Goal: Task Accomplishment & Management: Manage account settings

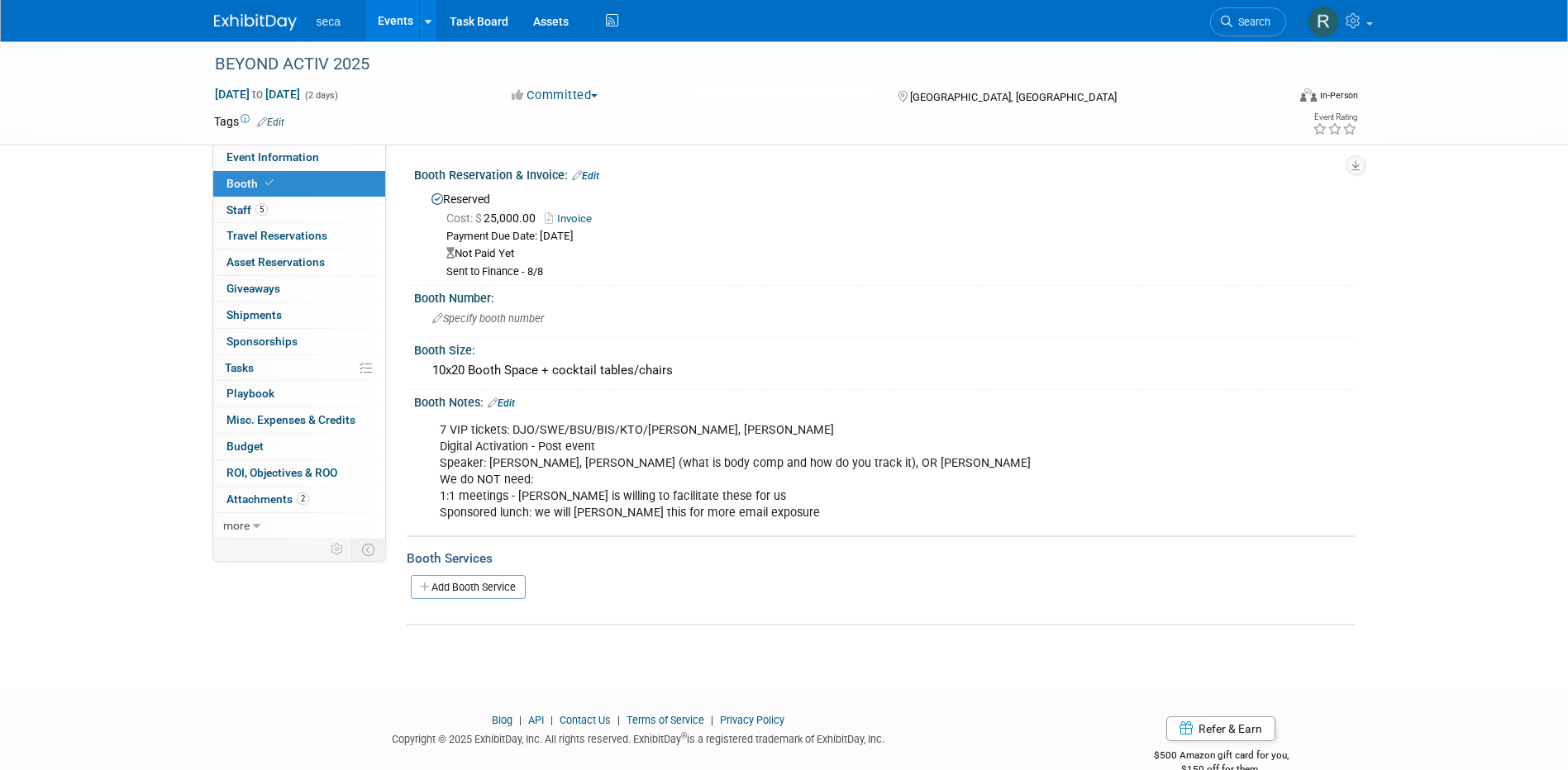
click at [403, 13] on link "Events" at bounding box center [396, 20] width 61 height 41
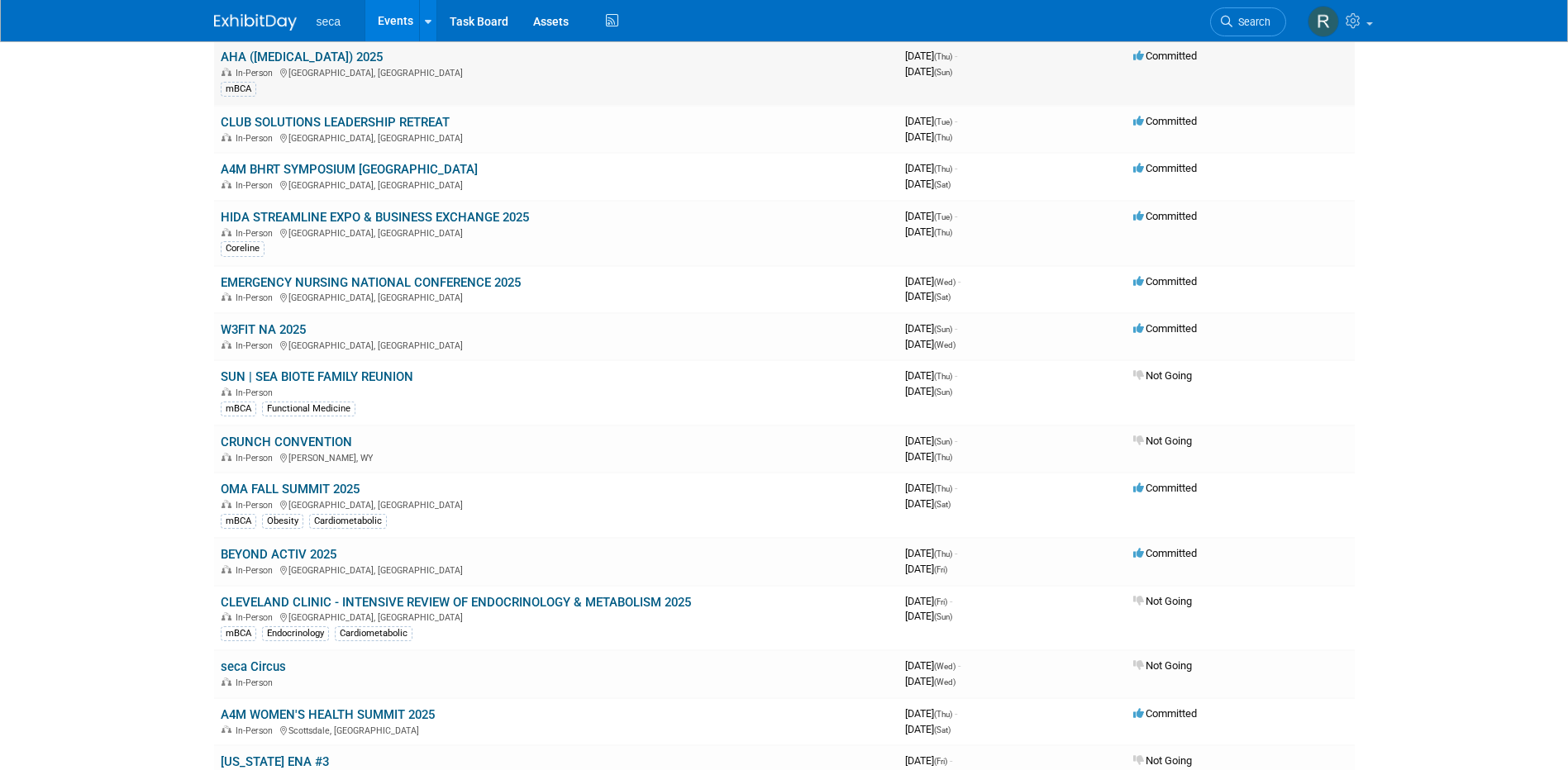
scroll to position [414, 0]
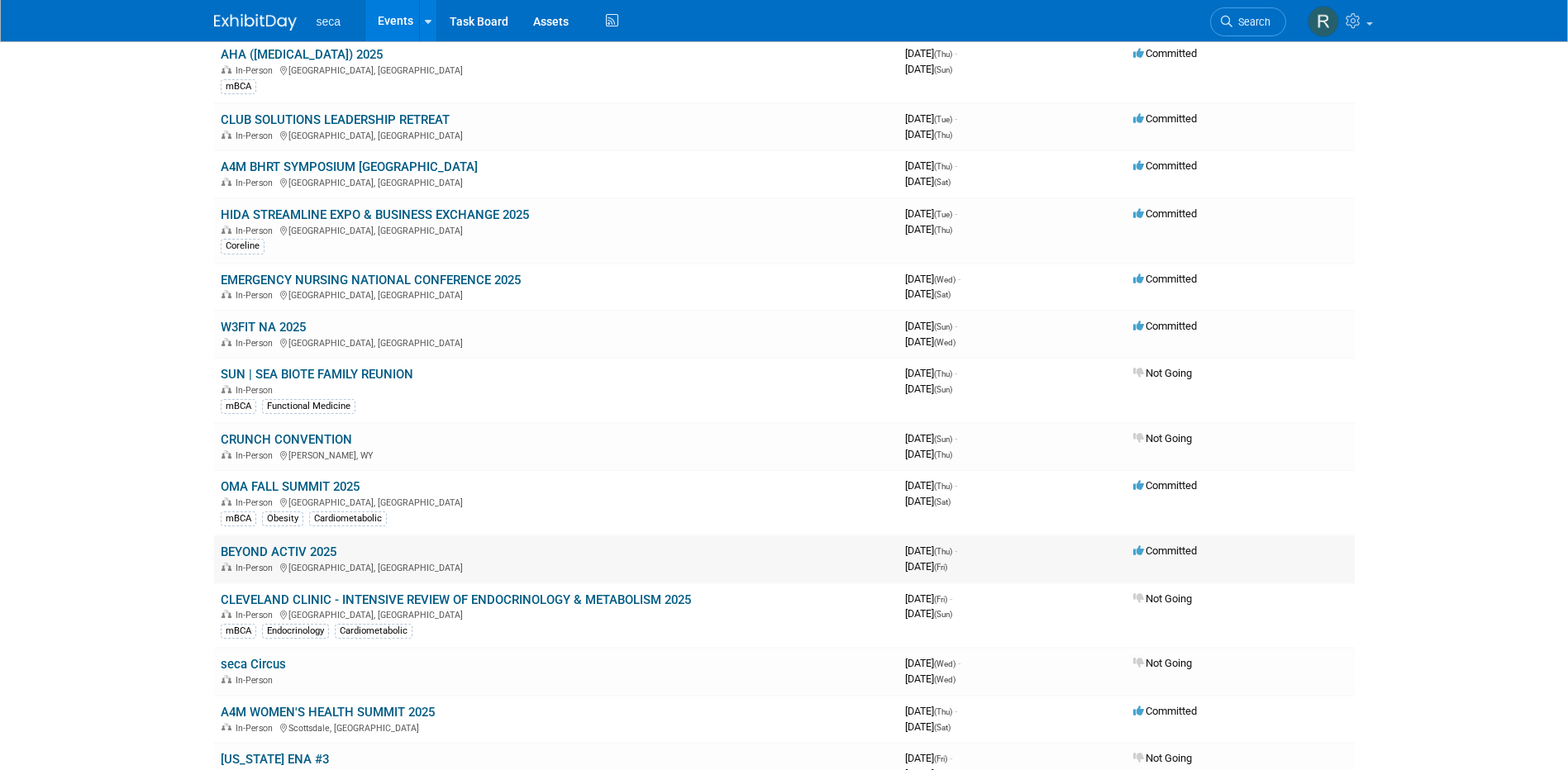
click at [317, 552] on link "BEYOND ACTIV 2025" at bounding box center [279, 552] width 116 height 15
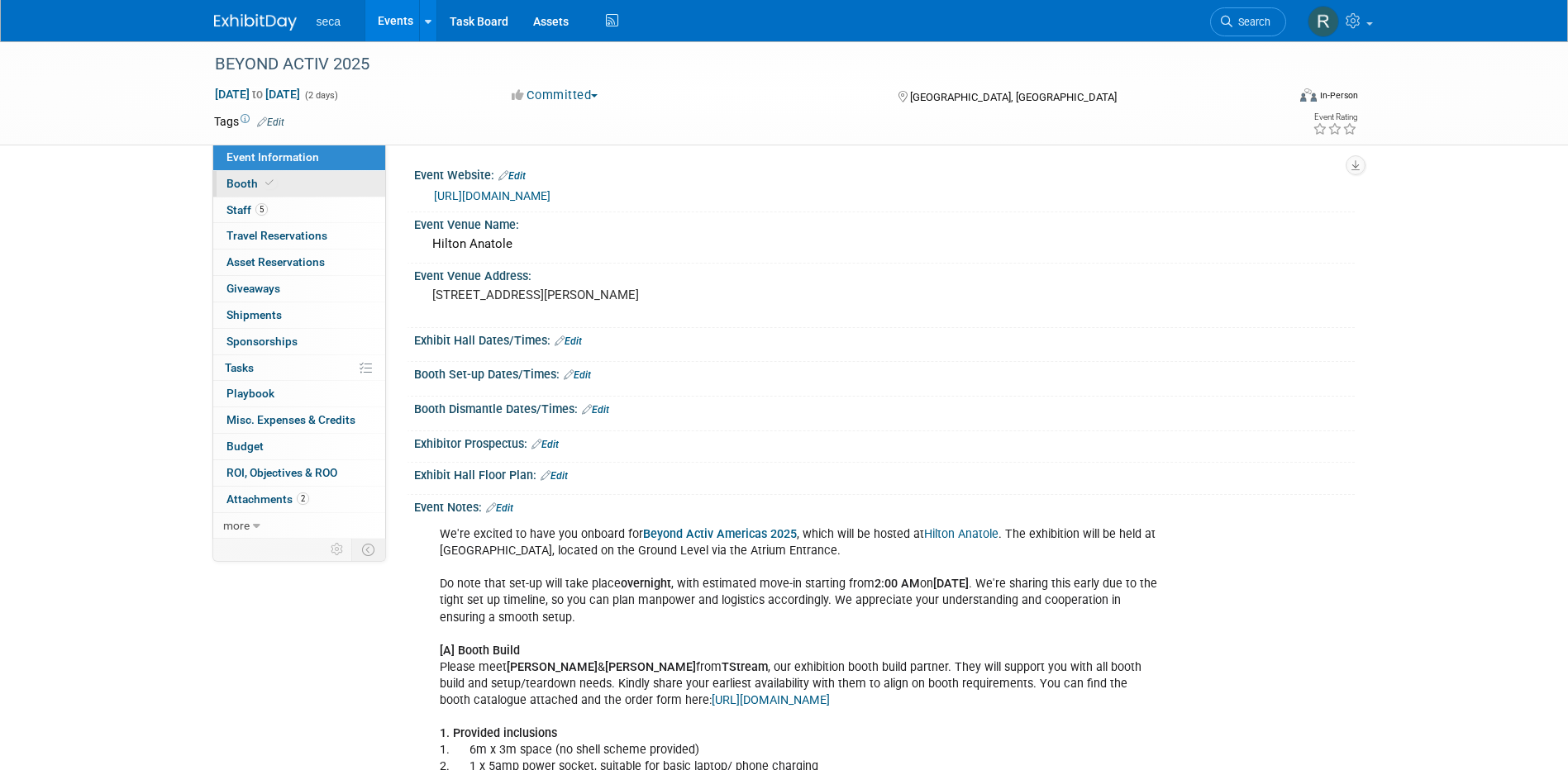
click at [269, 186] on icon at bounding box center [269, 183] width 8 height 9
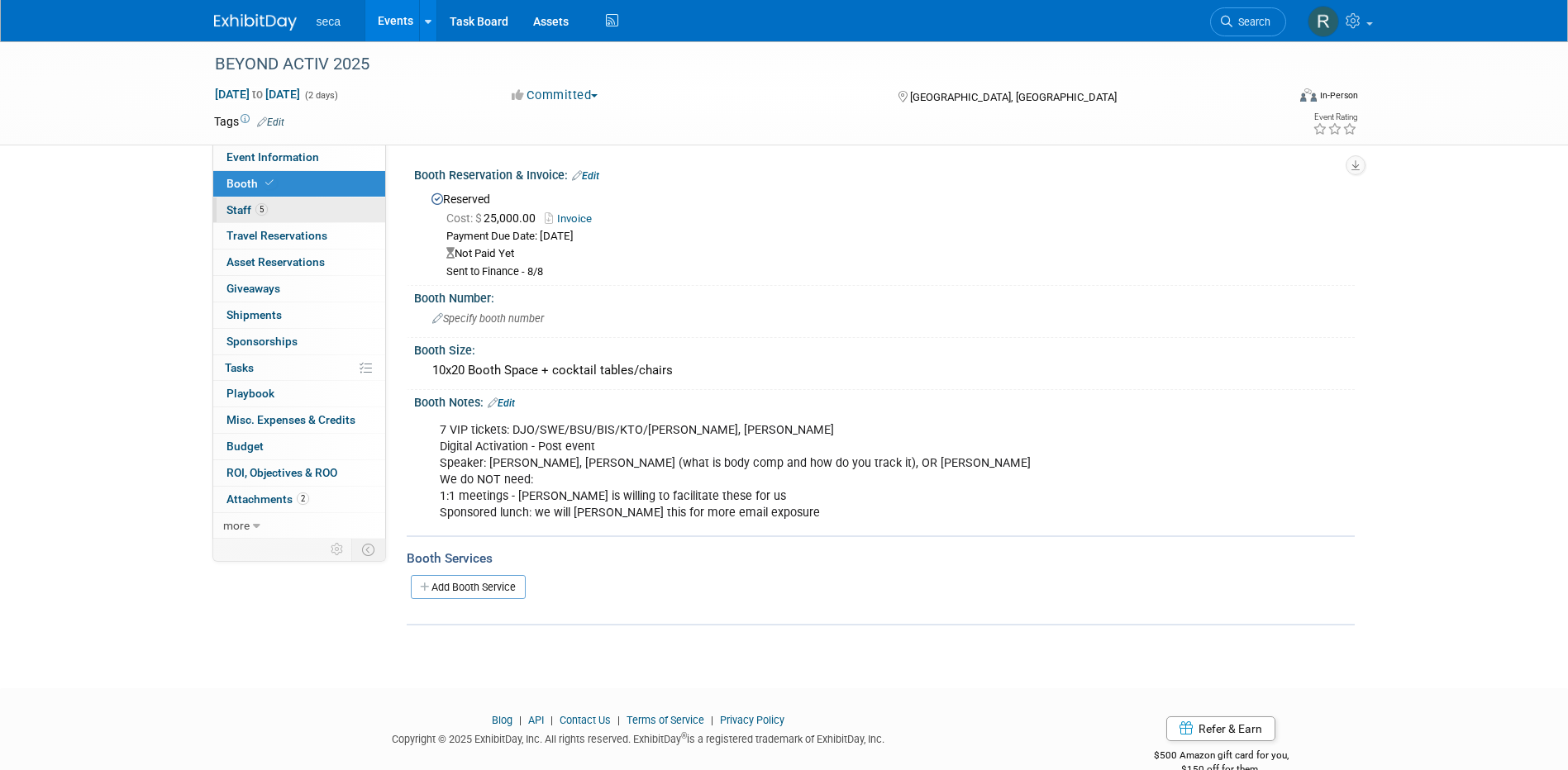
click at [276, 214] on link "5 Staff 5" at bounding box center [299, 210] width 172 height 26
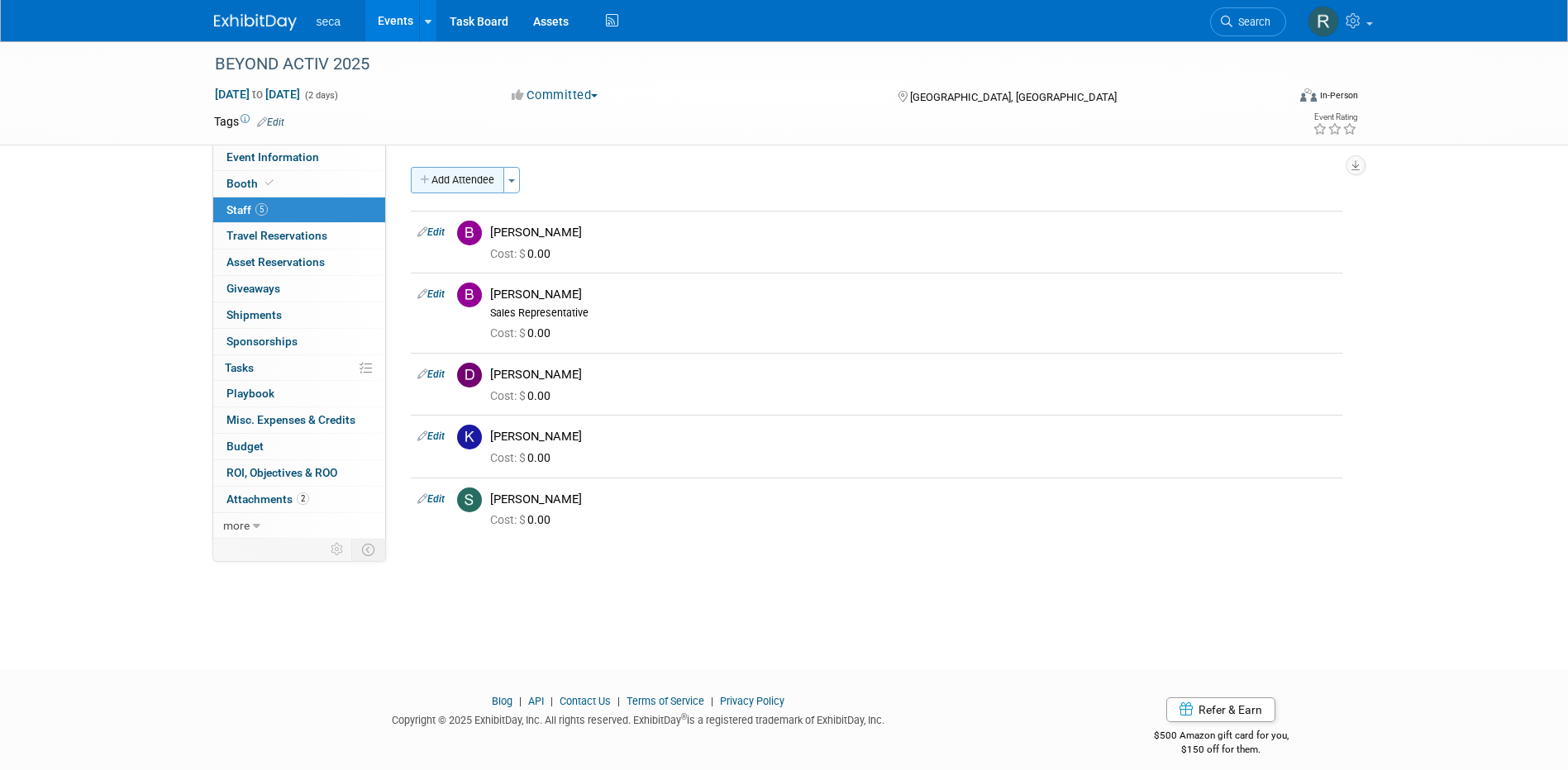
click at [451, 180] on button "Add Attendee" at bounding box center [457, 180] width 94 height 27
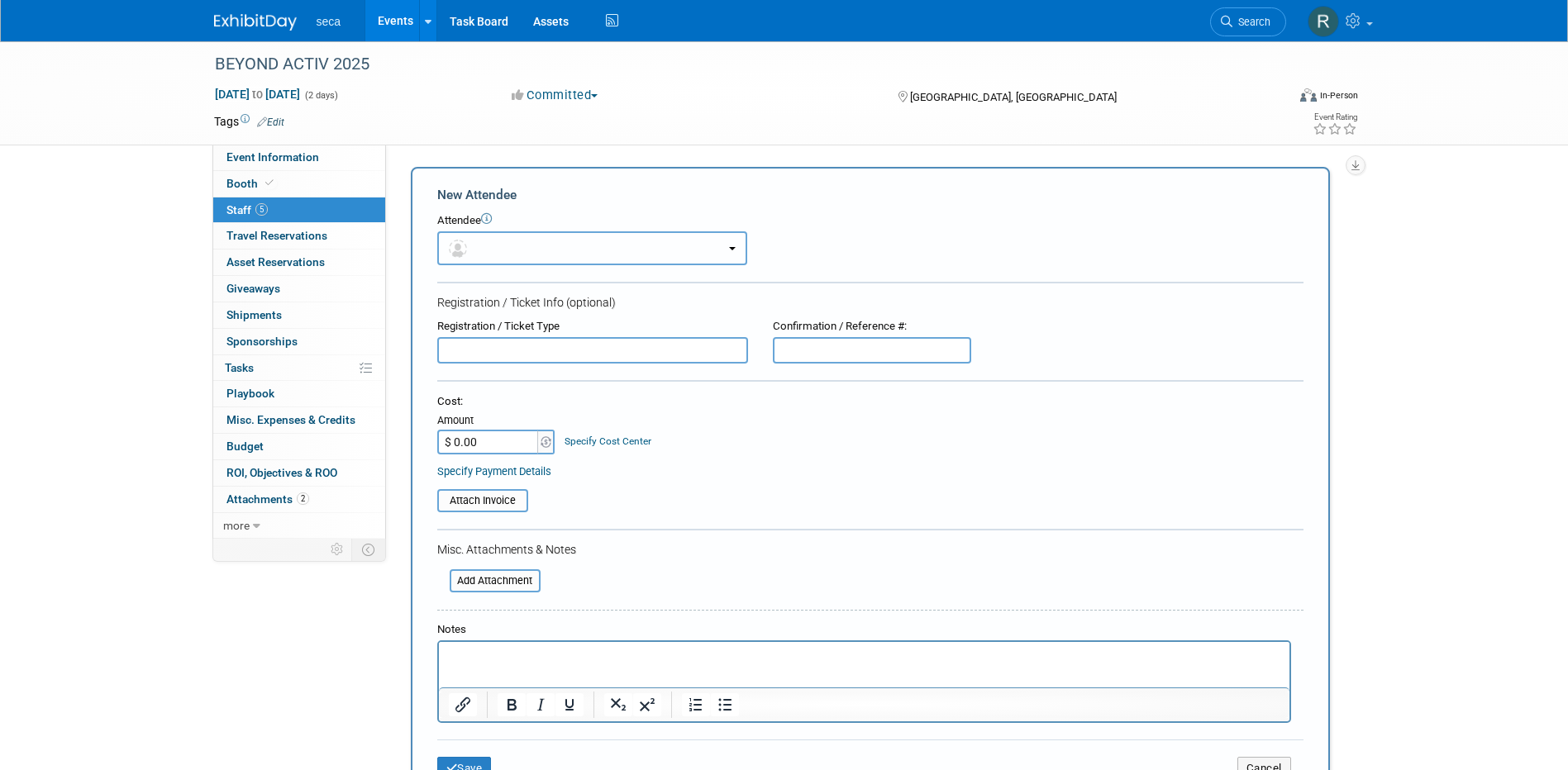
click at [497, 245] on button "button" at bounding box center [592, 249] width 310 height 34
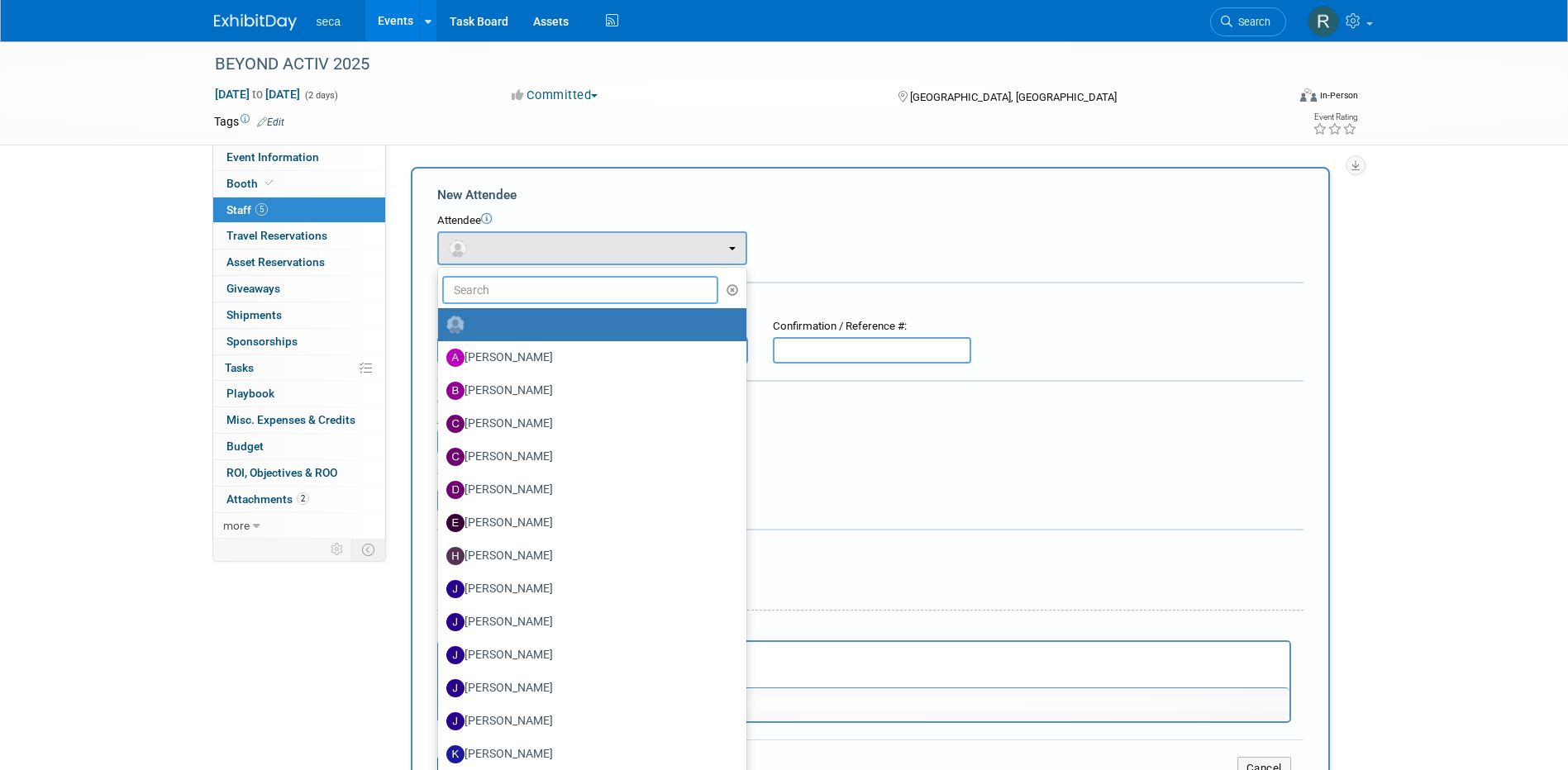
click at [513, 287] on input "text" at bounding box center [580, 291] width 277 height 29
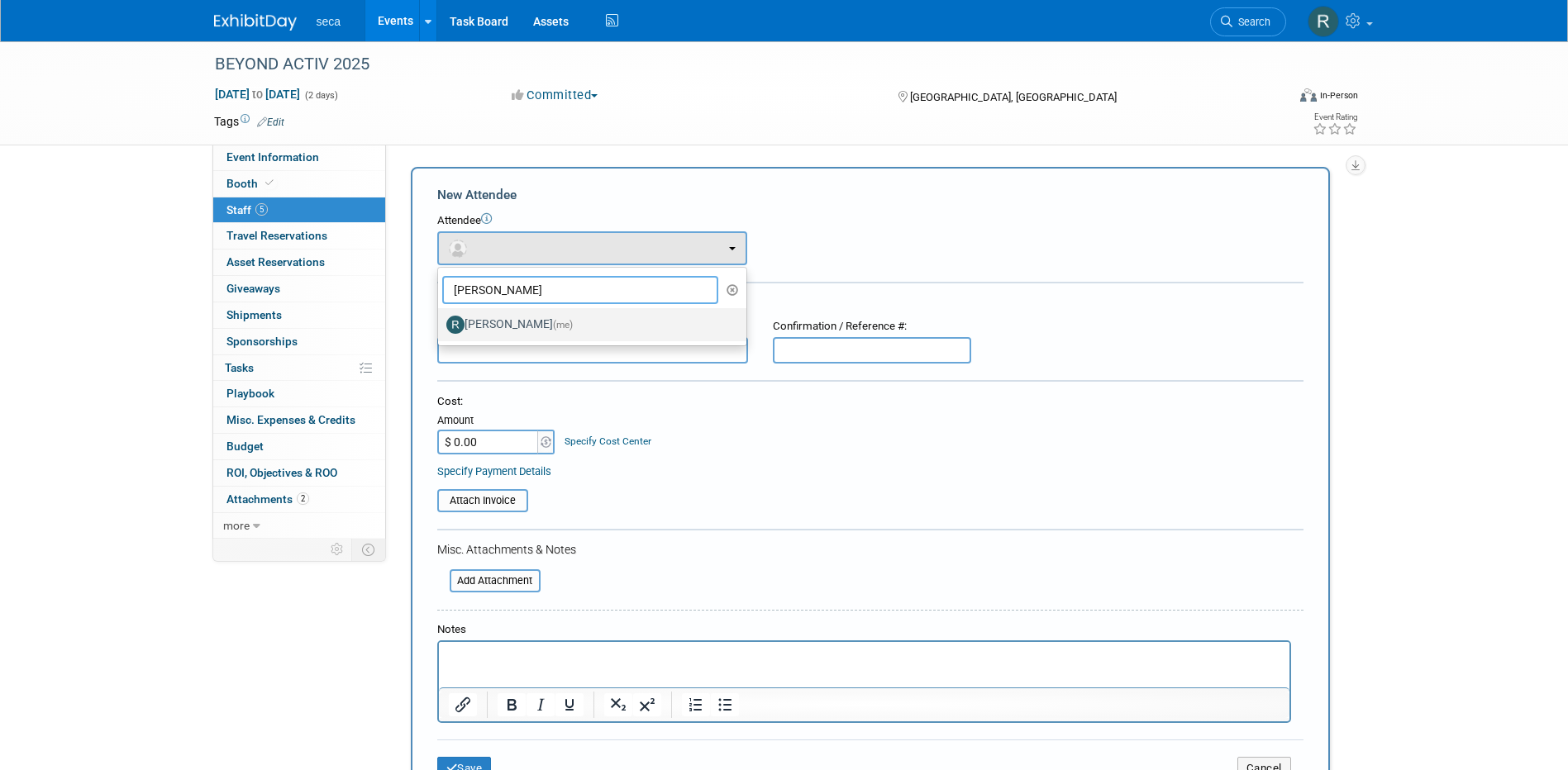
type input "rachel"
click at [531, 335] on label "Rachel Jordan (me)" at bounding box center [588, 325] width 283 height 27
click at [440, 328] on input "Rachel Jordan (me)" at bounding box center [435, 323] width 11 height 11
select select "3932d096-6427-41d1-871b-9ff2abefdde3"
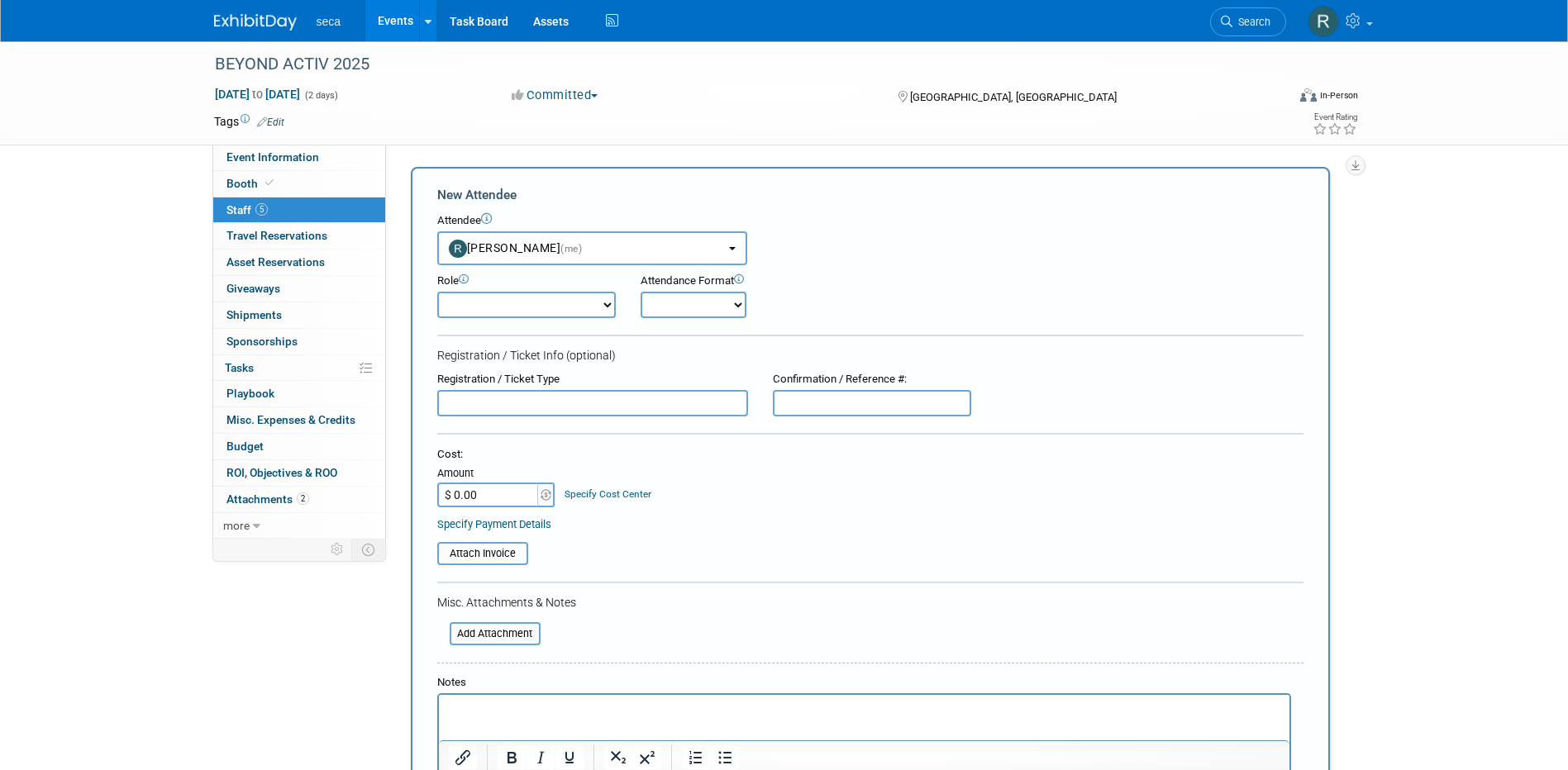
click at [696, 311] on select "Onsite Remote" at bounding box center [694, 305] width 106 height 27
select select "1"
click at [641, 291] on select "Onsite Remote" at bounding box center [694, 305] width 106 height 27
click at [851, 314] on div "Role Demonstrator Host Planner Presenter Sales Representative" at bounding box center [871, 291] width 891 height 53
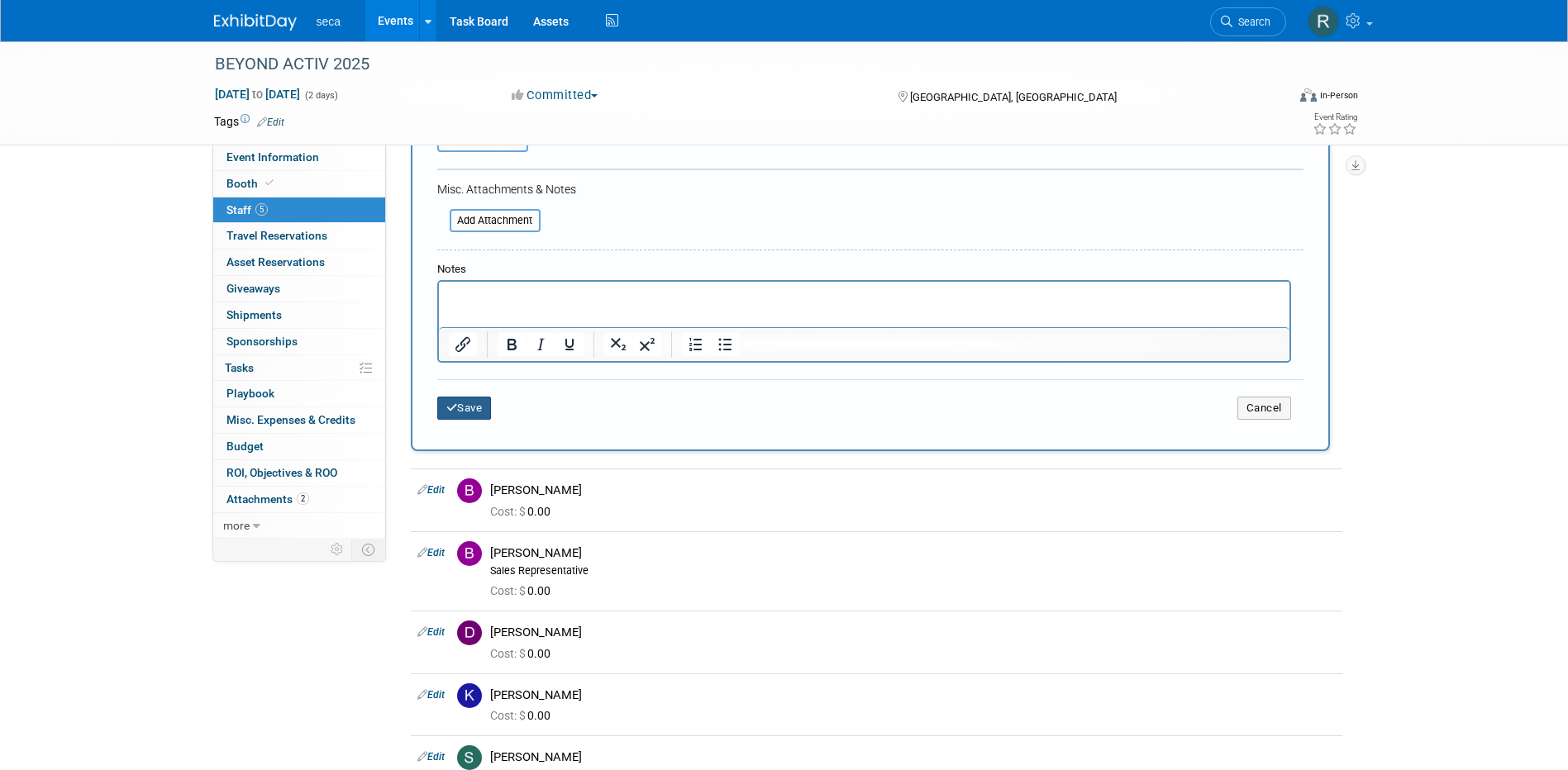
click at [477, 412] on button "Save" at bounding box center [464, 408] width 54 height 23
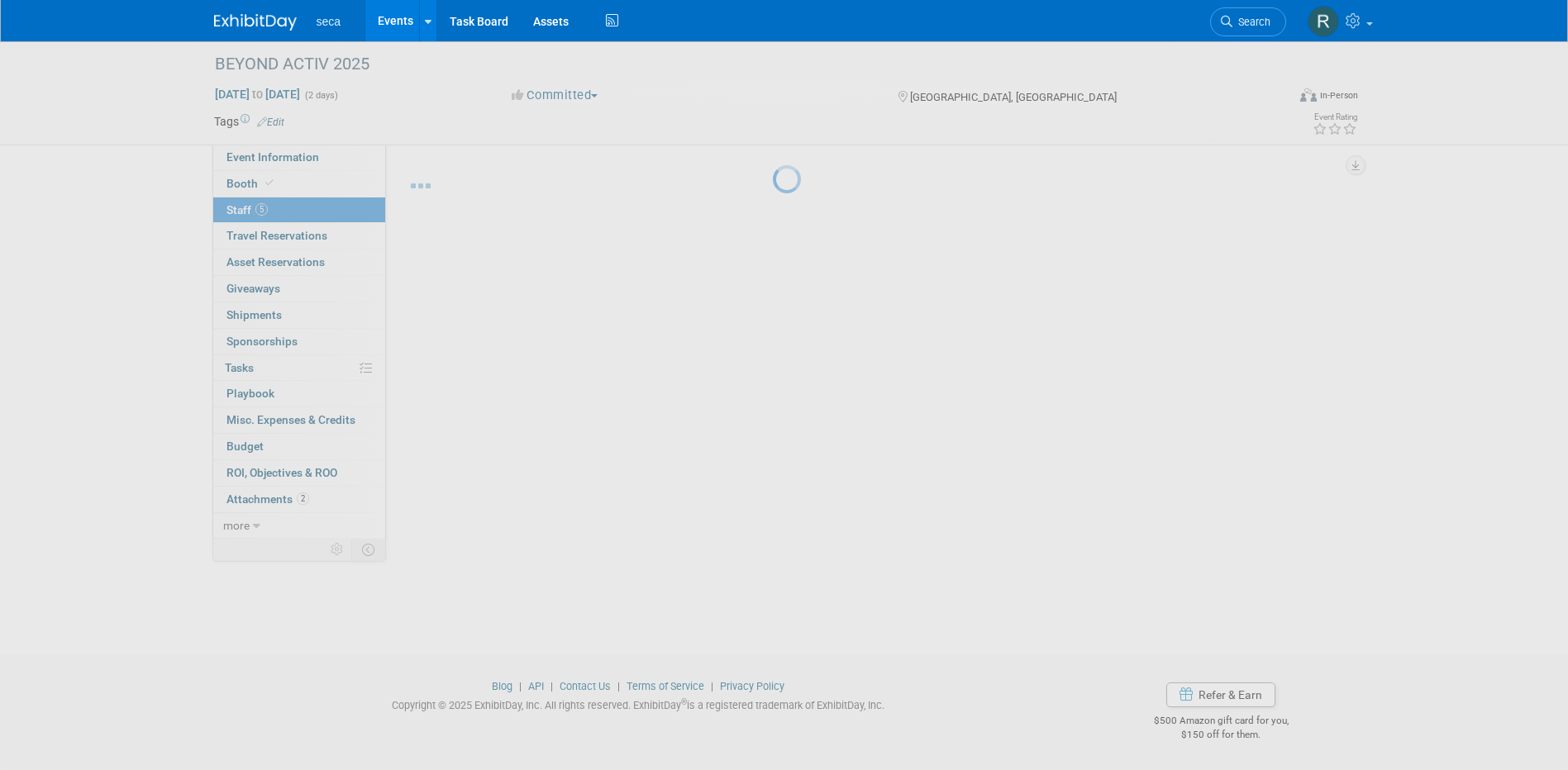
scroll to position [28, 0]
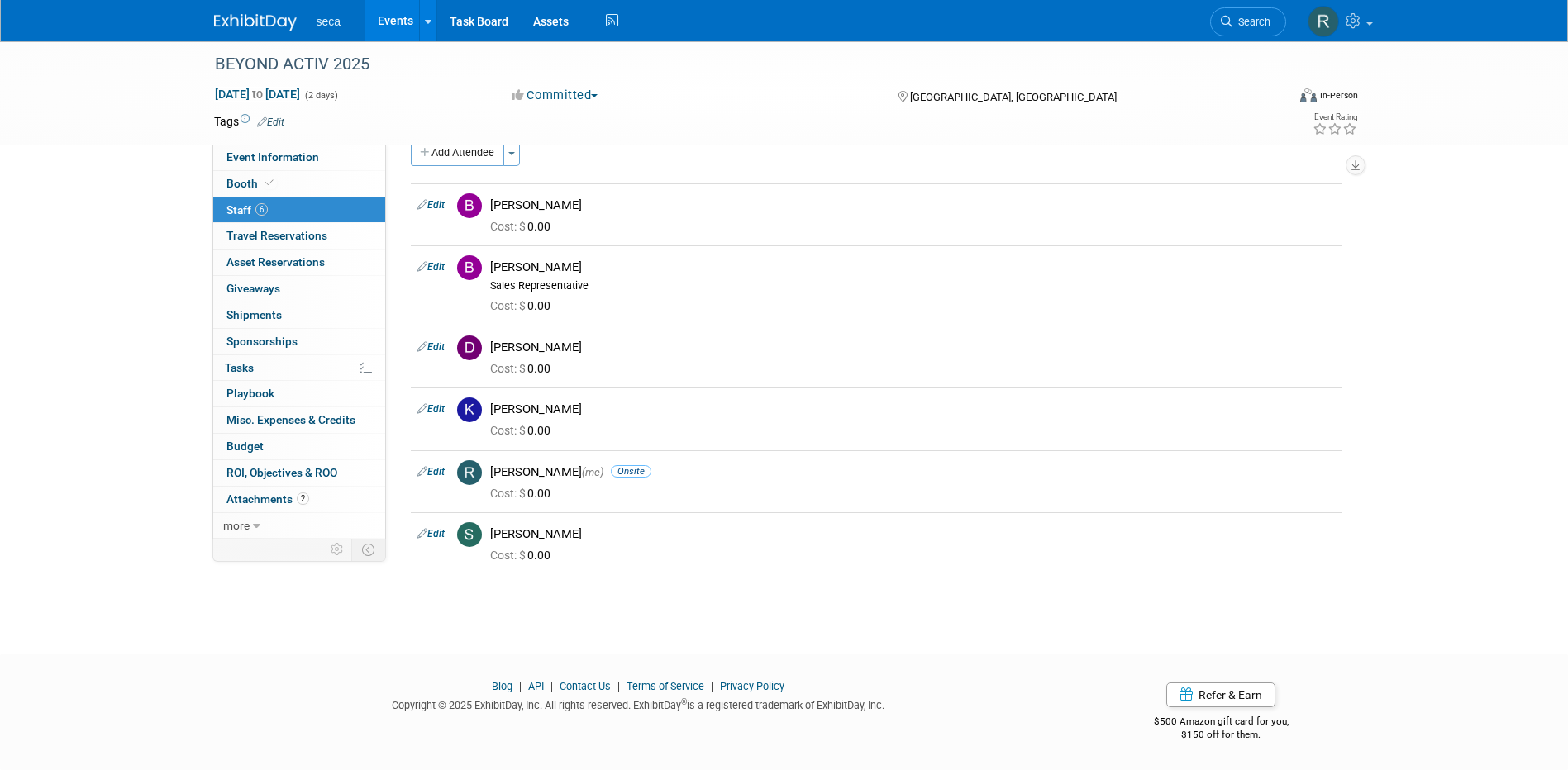
click at [396, 20] on link "Events" at bounding box center [396, 20] width 61 height 41
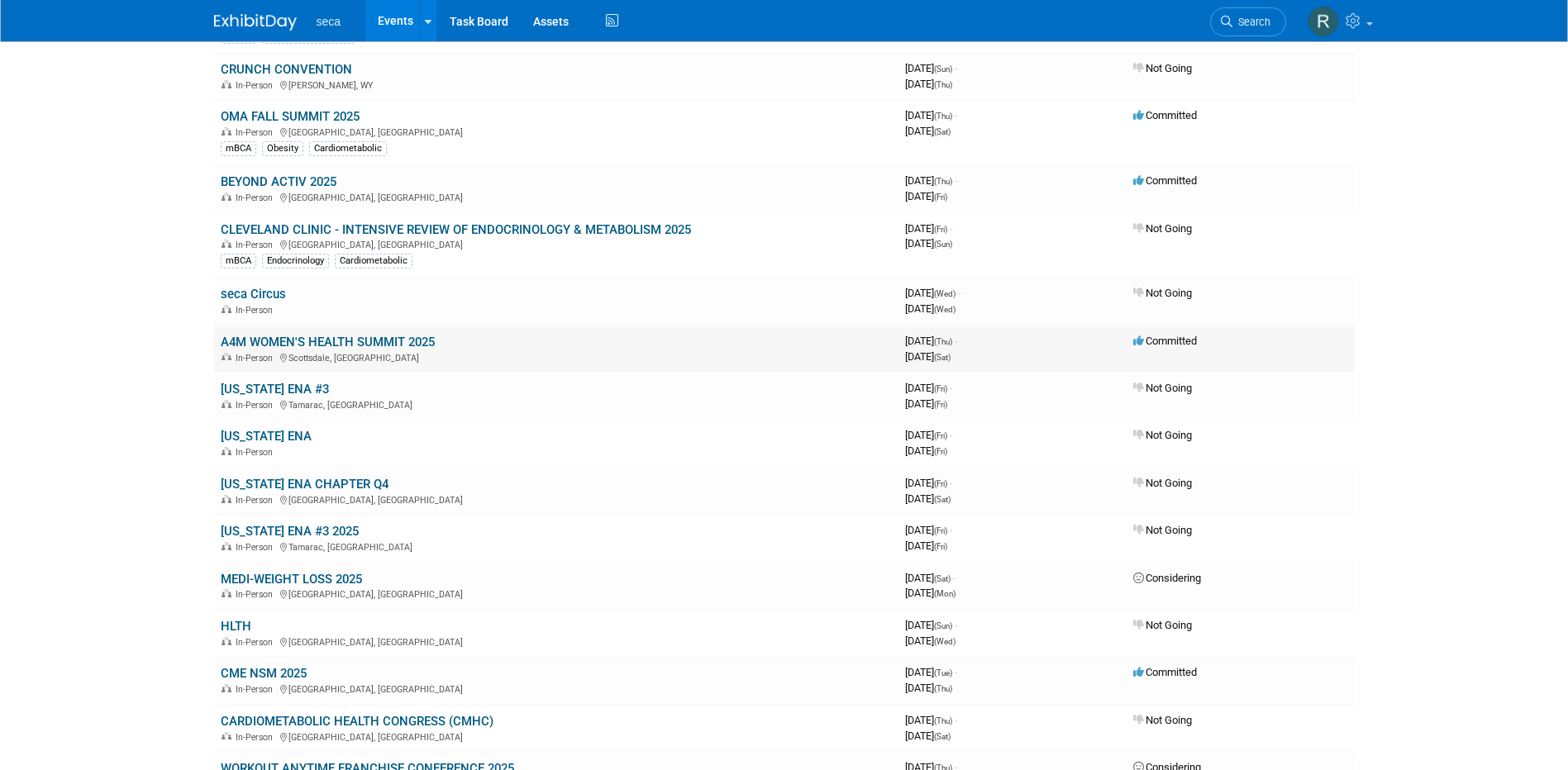
scroll to position [826, 0]
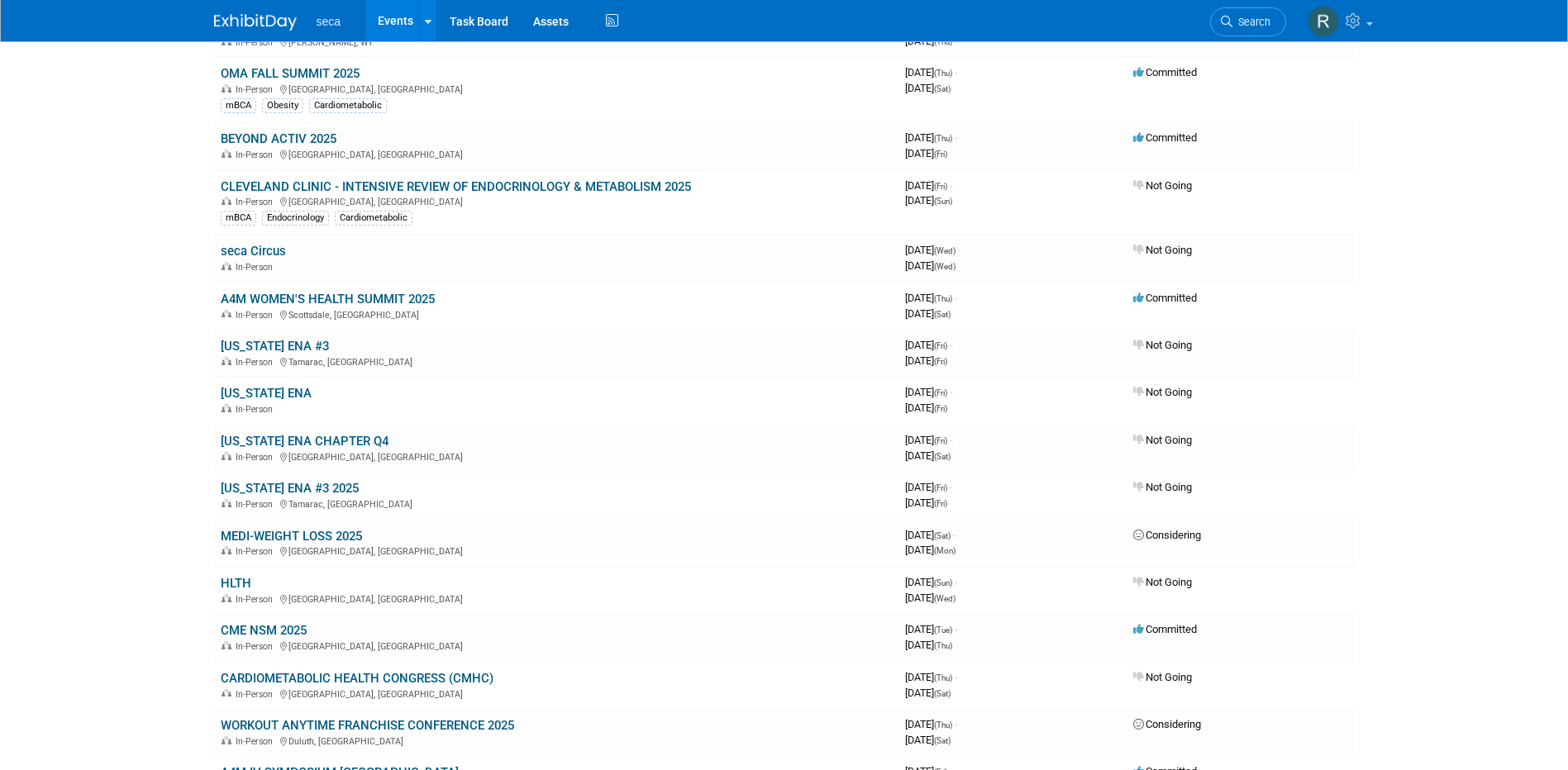
drag, startPoint x: 362, startPoint y: 301, endPoint x: 529, endPoint y: 324, distance: 168.6
click at [362, 301] on link "A4M WOMEN'S HEALTH SUMMIT 2025" at bounding box center [328, 299] width 214 height 15
